Goal: Task Accomplishment & Management: Manage account settings

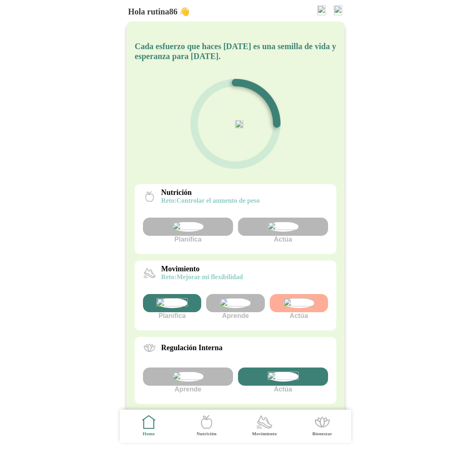
click at [339, 10] on img at bounding box center [338, 10] width 8 height 10
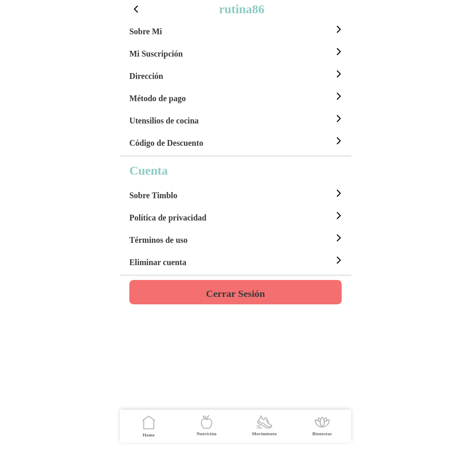
click at [221, 292] on h4 "Cerrar Sesión" at bounding box center [235, 294] width 59 height 10
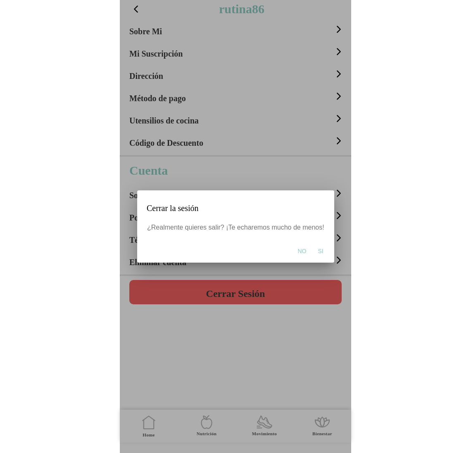
click at [317, 251] on span "Si" at bounding box center [319, 251] width 5 height 8
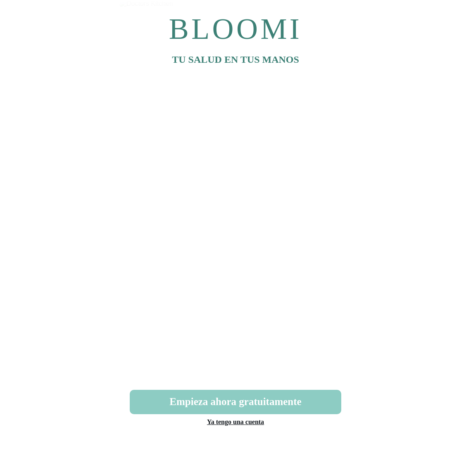
click at [237, 424] on link "Ya tengo una cuenta" at bounding box center [235, 421] width 57 height 7
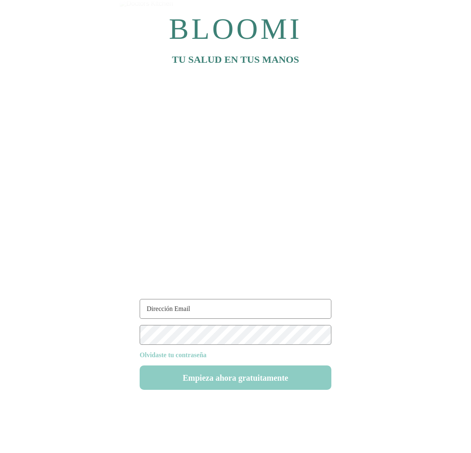
click at [211, 309] on input "text" at bounding box center [236, 309] width 192 height 20
paste input "cabrera99@test.com"
type input "cabrera99@test.com"
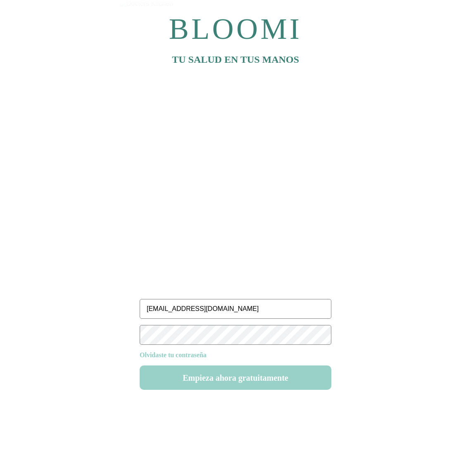
click at [233, 376] on button "Empieza ahora gratuitamente" at bounding box center [236, 377] width 192 height 24
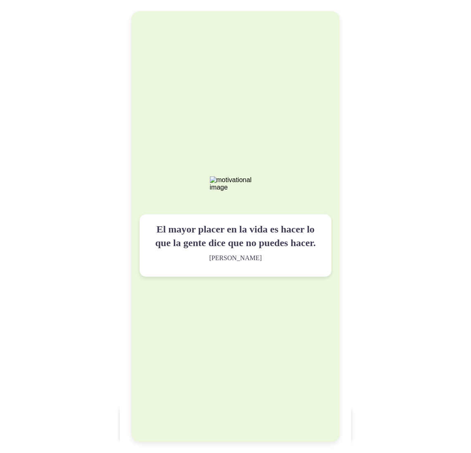
click at [233, 376] on div "El mayor placer en la vida es hacer lo que la gente dice que no puedes hacer. W…" at bounding box center [235, 226] width 208 height 430
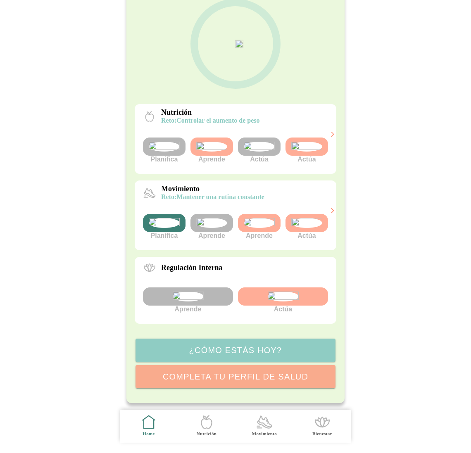
scroll to position [122, 0]
click at [216, 142] on img at bounding box center [211, 147] width 31 height 10
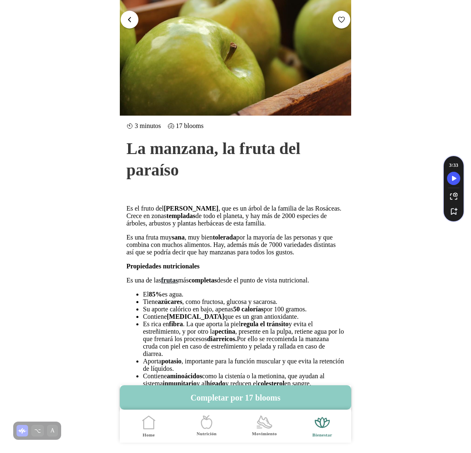
click at [127, 19] on span "button" at bounding box center [129, 20] width 8 height 8
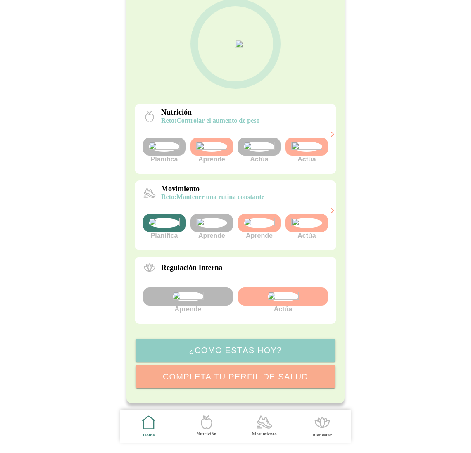
scroll to position [132, 0]
click at [265, 142] on img at bounding box center [259, 147] width 31 height 10
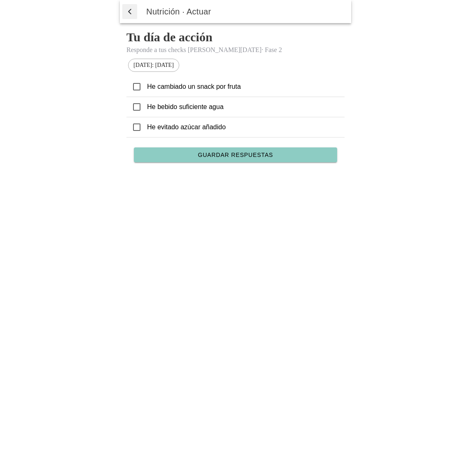
click at [126, 10] on span "button" at bounding box center [129, 11] width 8 height 12
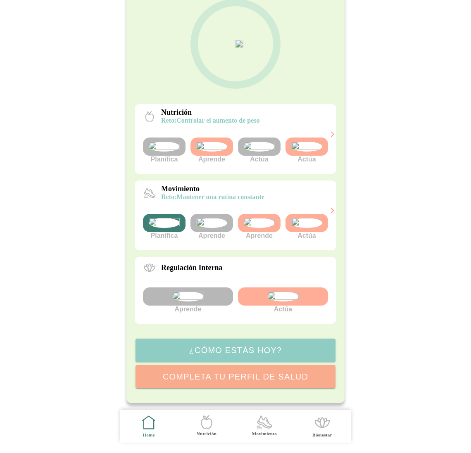
scroll to position [132, 0]
click at [319, 142] on img at bounding box center [306, 147] width 31 height 10
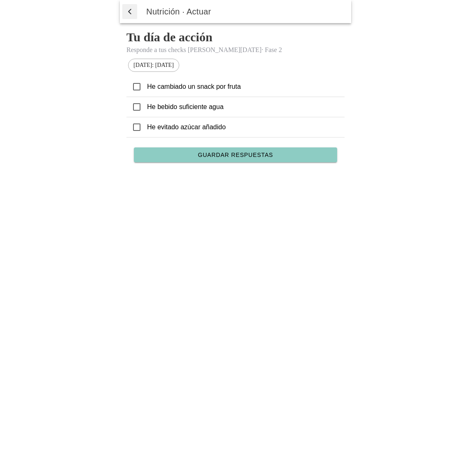
click at [126, 9] on span "button" at bounding box center [129, 11] width 8 height 12
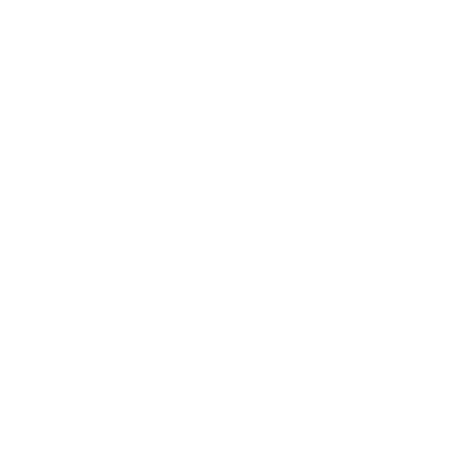
scroll to position [132, 0]
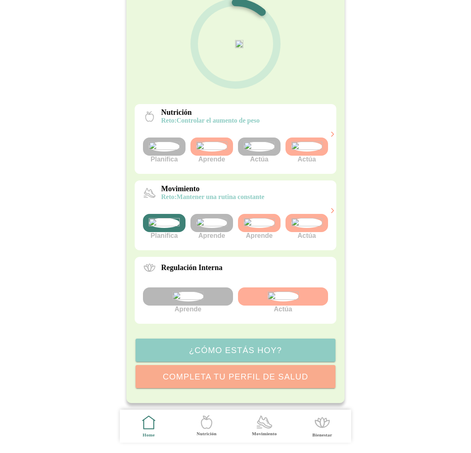
click at [318, 142] on img at bounding box center [306, 147] width 31 height 10
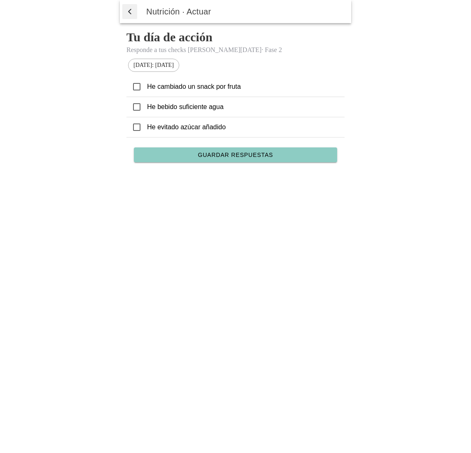
click at [123, 12] on button "button" at bounding box center [129, 11] width 15 height 15
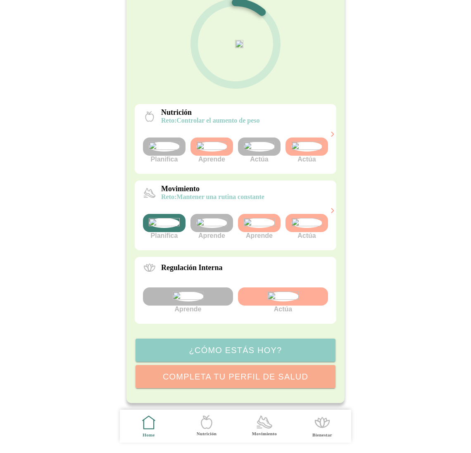
scroll to position [132, 0]
click at [270, 142] on img at bounding box center [259, 147] width 31 height 10
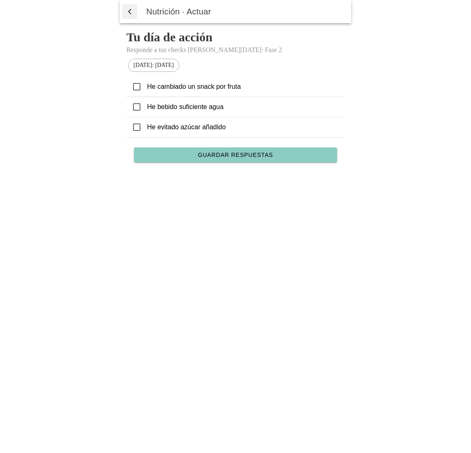
click at [131, 8] on span "button" at bounding box center [129, 11] width 8 height 12
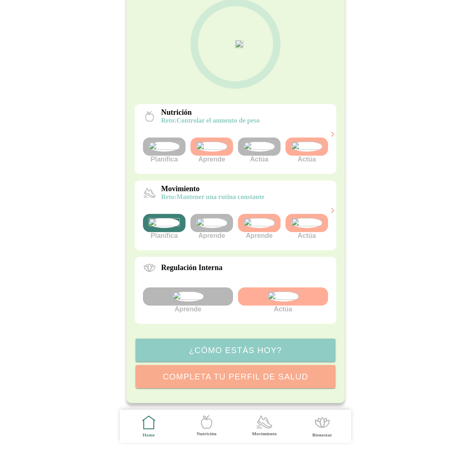
scroll to position [132, 0]
click at [304, 218] on img at bounding box center [306, 223] width 31 height 10
click at [310, 218] on img at bounding box center [306, 223] width 31 height 10
click at [251, 218] on img at bounding box center [259, 223] width 31 height 10
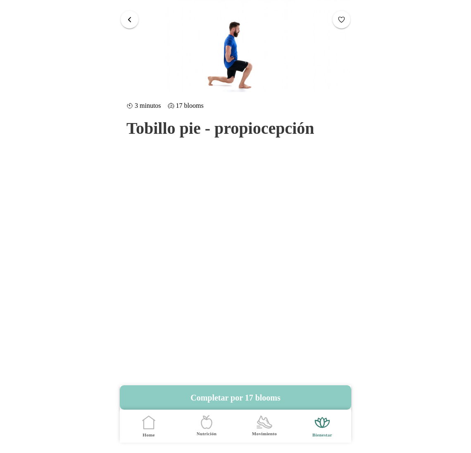
click at [131, 19] on span "button" at bounding box center [129, 20] width 8 height 8
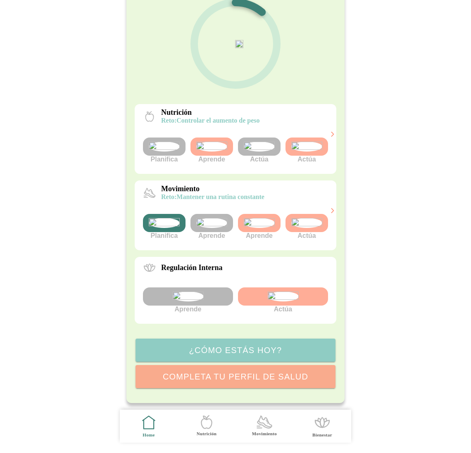
click at [214, 218] on img at bounding box center [211, 223] width 31 height 10
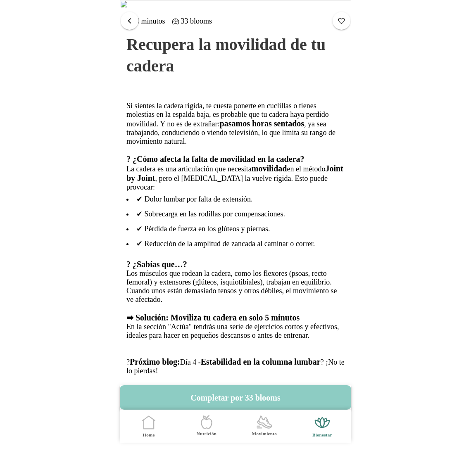
click at [128, 22] on span "button" at bounding box center [129, 21] width 8 height 8
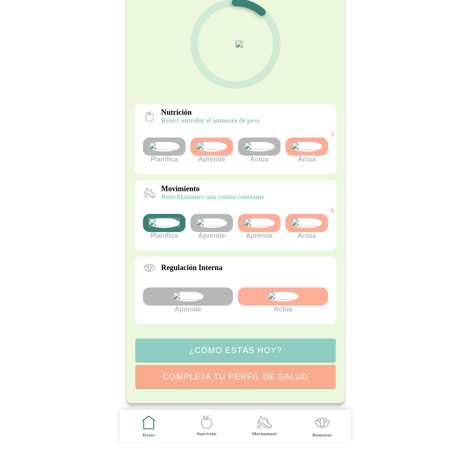
click at [279, 301] on img at bounding box center [282, 296] width 31 height 10
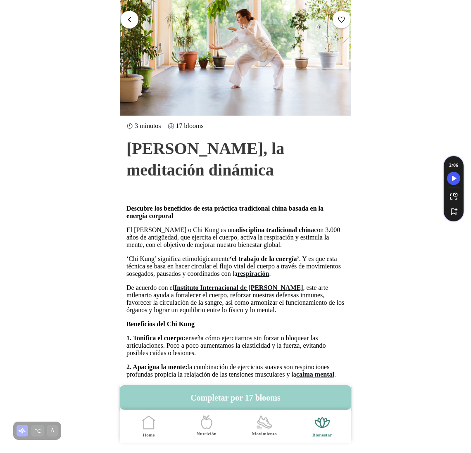
click at [242, 394] on button "Completar por 17 blooms" at bounding box center [235, 397] width 231 height 24
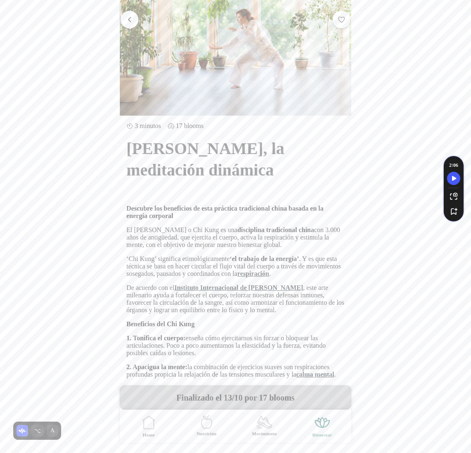
click at [132, 23] on span "button" at bounding box center [129, 20] width 8 height 8
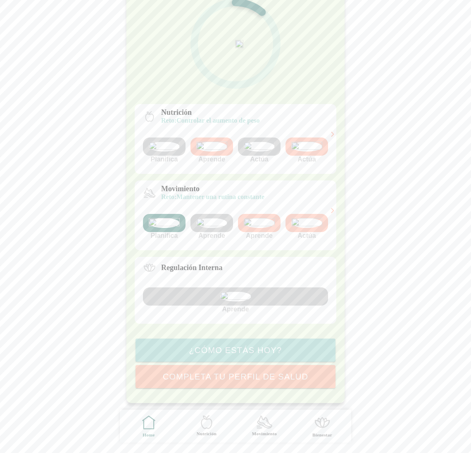
click at [260, 218] on img at bounding box center [259, 223] width 31 height 10
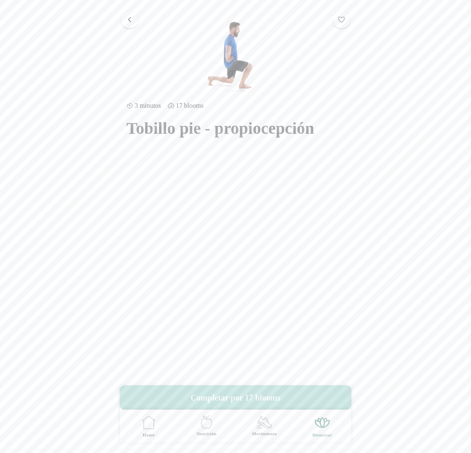
click at [133, 24] on button "button" at bounding box center [130, 20] width 18 height 18
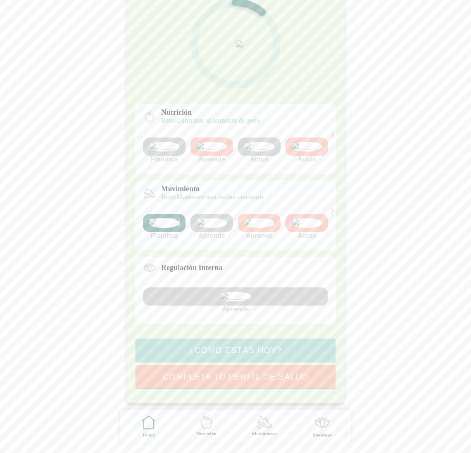
click at [213, 142] on img at bounding box center [211, 147] width 31 height 10
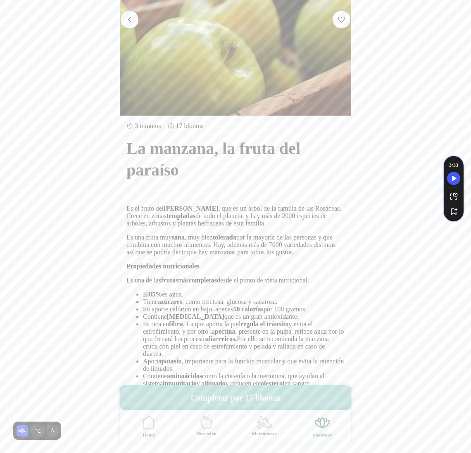
click at [132, 21] on span "button" at bounding box center [129, 20] width 8 height 8
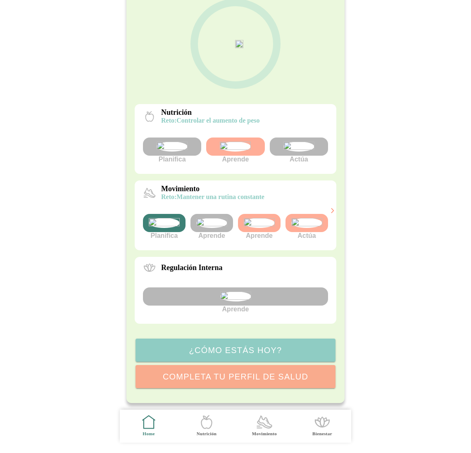
scroll to position [79, 0]
click at [307, 228] on img at bounding box center [306, 223] width 31 height 10
